Goal: Task Accomplishment & Management: Manage account settings

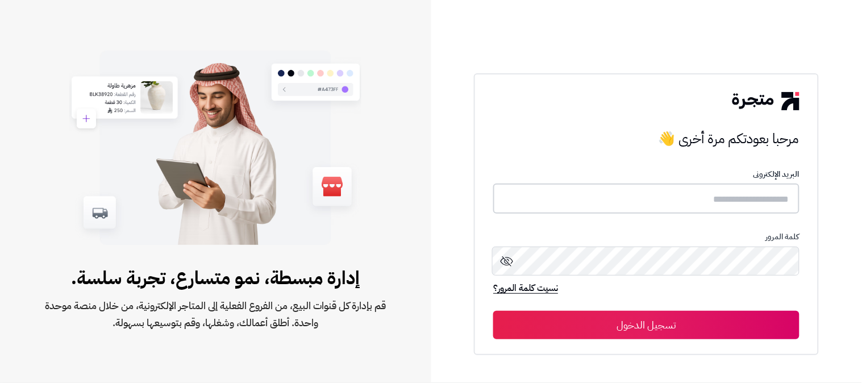
type input "**********"
click at [675, 327] on button "تسجيل الدخول" at bounding box center [646, 324] width 306 height 28
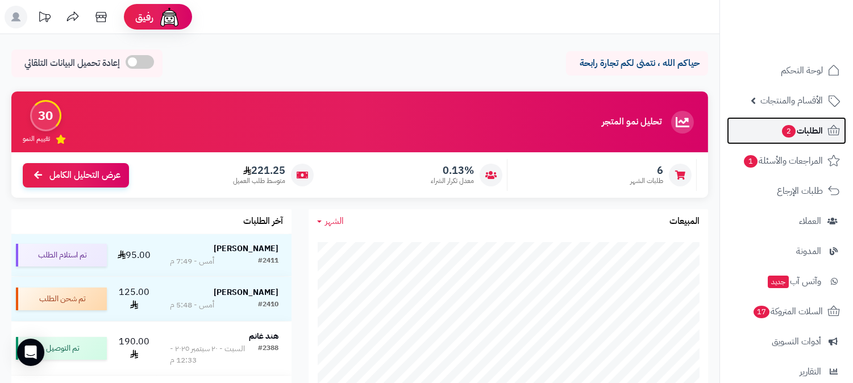
click at [813, 132] on span "الطلبات 2" at bounding box center [802, 131] width 42 height 16
